Goal: Browse casually: Explore the website without a specific task or goal

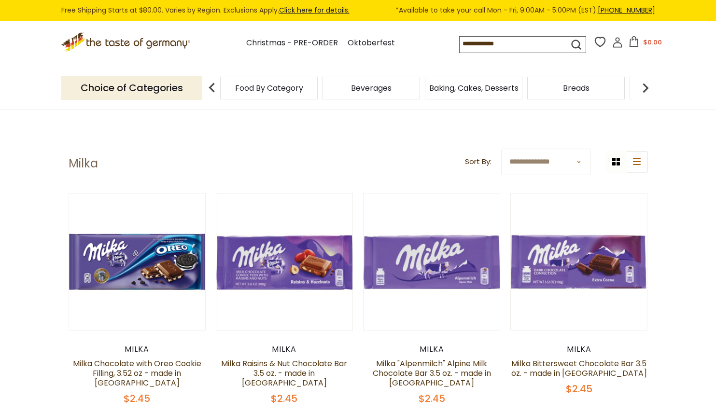
click at [163, 47] on icon ".st0{fill:#EDD300;} .st1{fill:#D33E21;}" at bounding box center [126, 42] width 131 height 20
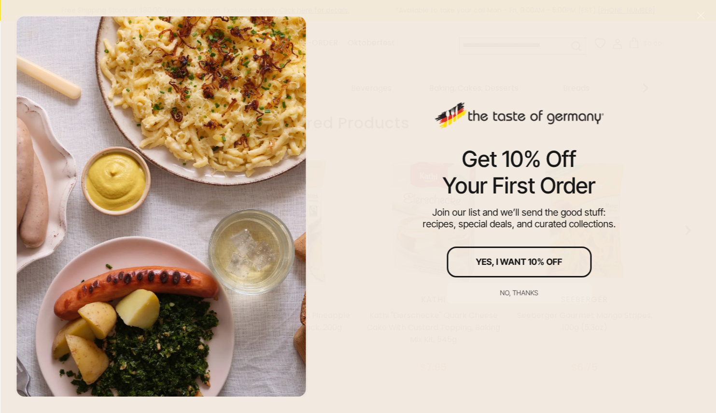
scroll to position [435, 0]
click at [514, 293] on div "No, thanks" at bounding box center [519, 293] width 38 height 7
click at [514, 293] on div "[PERSON_NAME] [PERSON_NAME] Gourmet Mango Stripes, 100g (5.3oz) $6.75" at bounding box center [584, 237] width 151 height 250
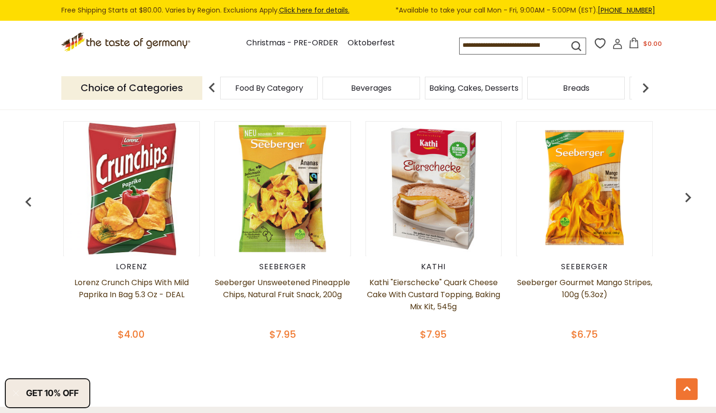
click at [37, 170] on div "[PERSON_NAME] Chips with [PERSON_NAME] in Bag 5.3 oz - DEAL $4.00 [PERSON_NAME]…" at bounding box center [358, 234] width 671 height 250
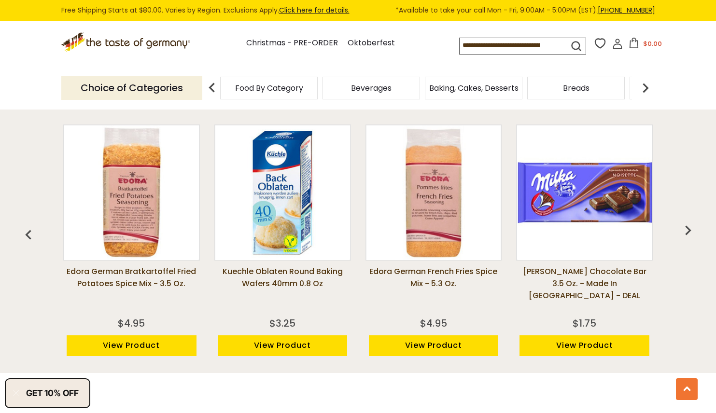
scroll to position [773, 0]
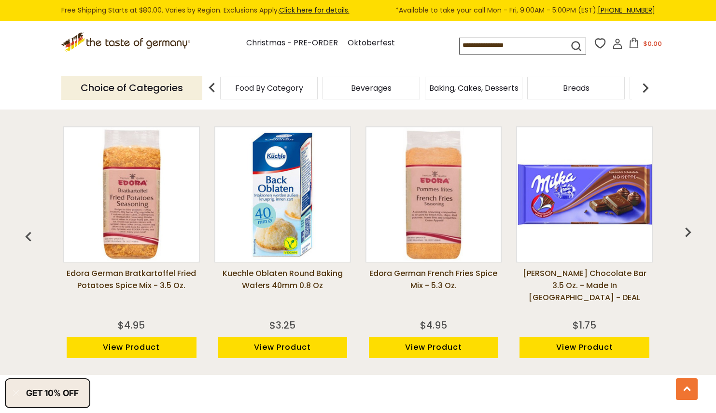
drag, startPoint x: 32, startPoint y: 314, endPoint x: 28, endPoint y: 302, distance: 12.7
click at [32, 313] on div "Edora German Bratkartoffel Fried Potatoes Spice Mix - 3.5 oz. $4.95 View Produc…" at bounding box center [358, 244] width 671 height 261
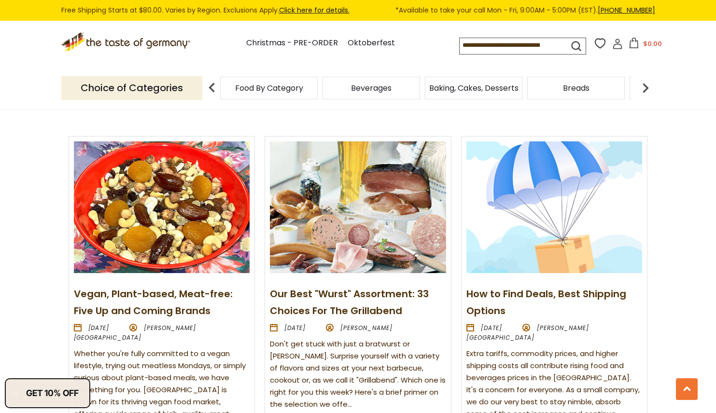
scroll to position [1111, 0]
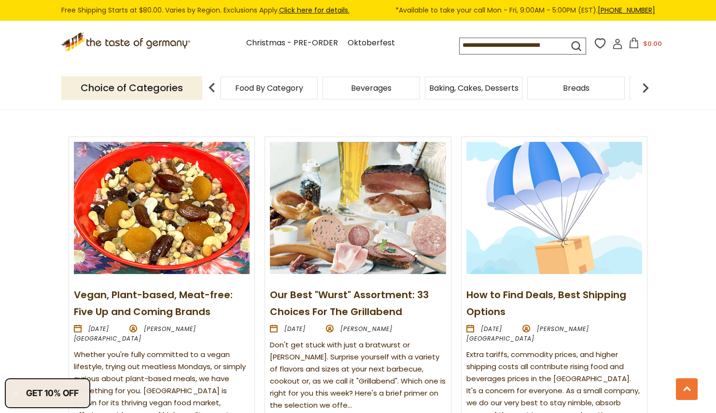
click at [33, 319] on section "From Our Blog Vegan, Plant-based, Meat-free: Five Up and Coming Brands [DATE] […" at bounding box center [358, 267] width 716 height 440
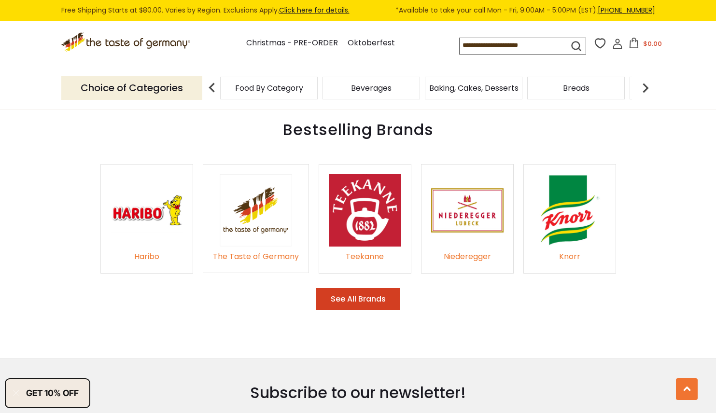
scroll to position [1515, 0]
click at [135, 250] on div "Haribo" at bounding box center [147, 256] width 72 height 13
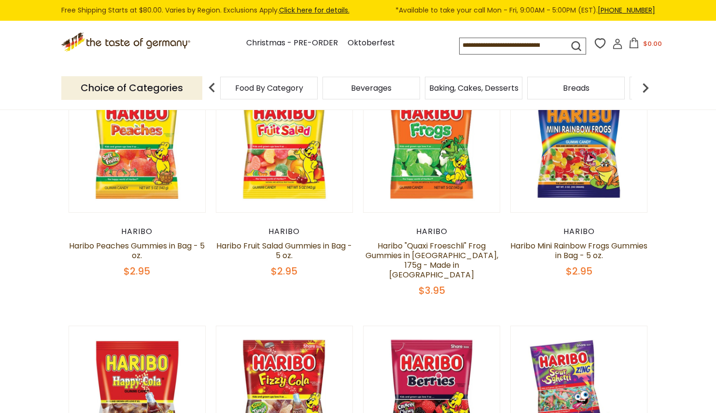
scroll to position [290, 0]
